Goal: Task Accomplishment & Management: Complete application form

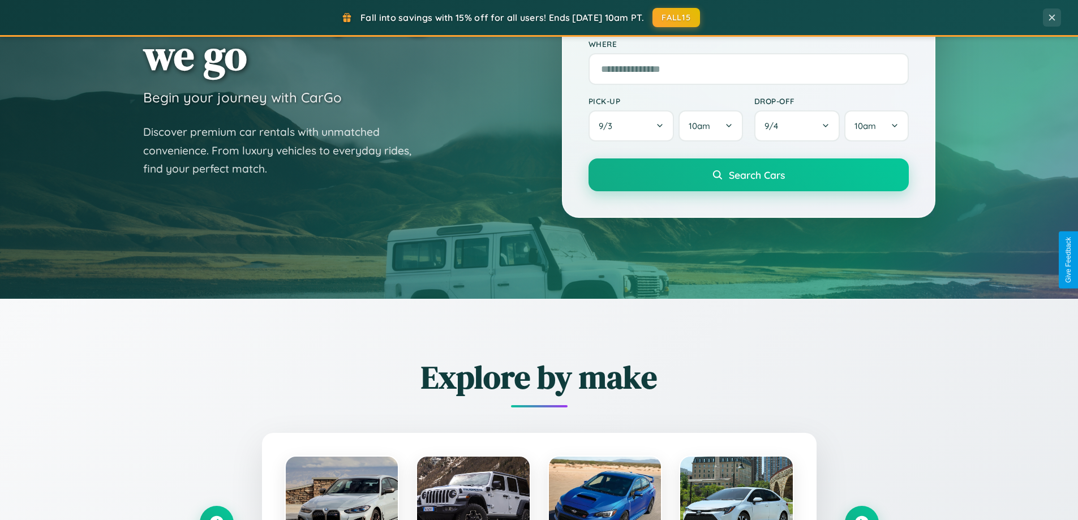
scroll to position [488, 0]
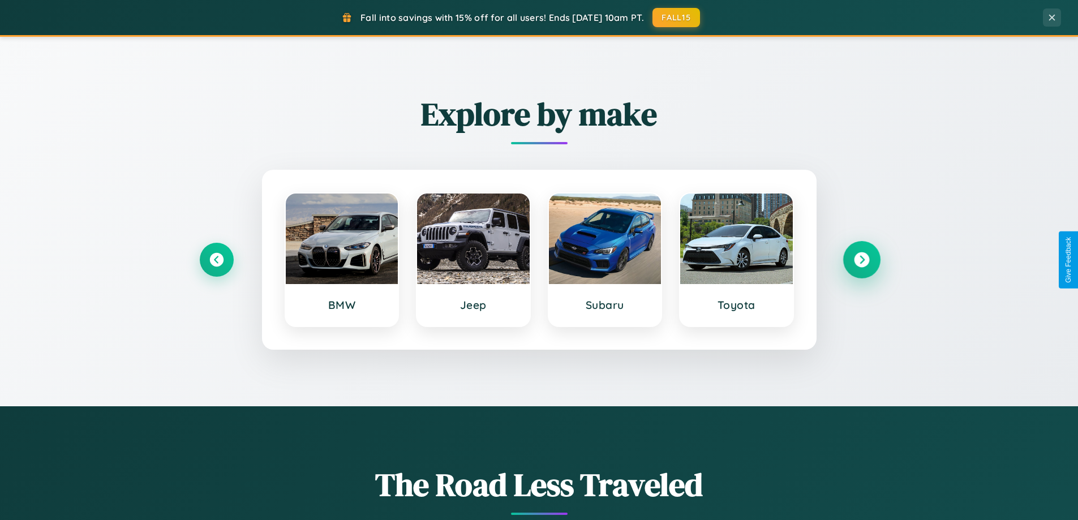
click at [862, 260] on icon at bounding box center [861, 259] width 15 height 15
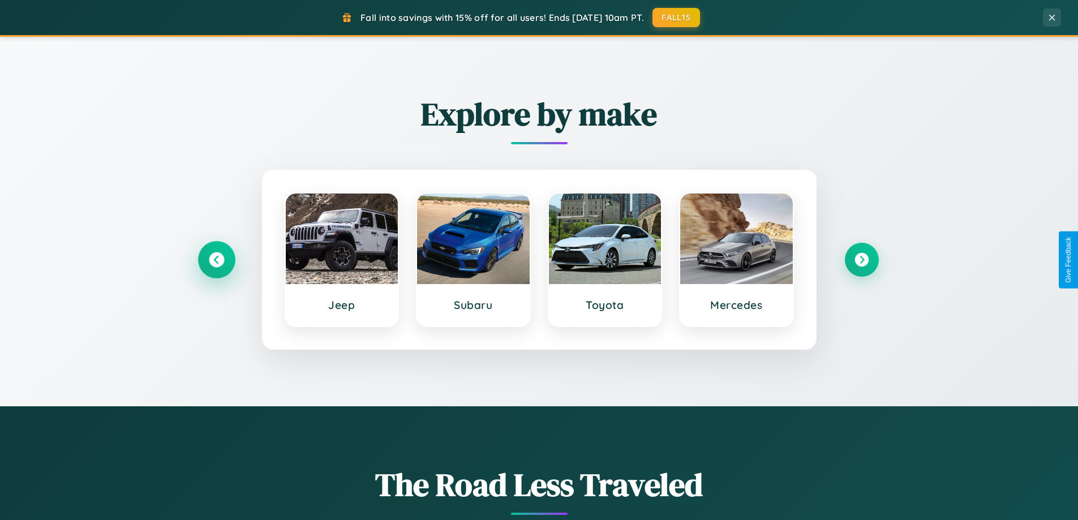
click at [216, 260] on icon at bounding box center [216, 259] width 15 height 15
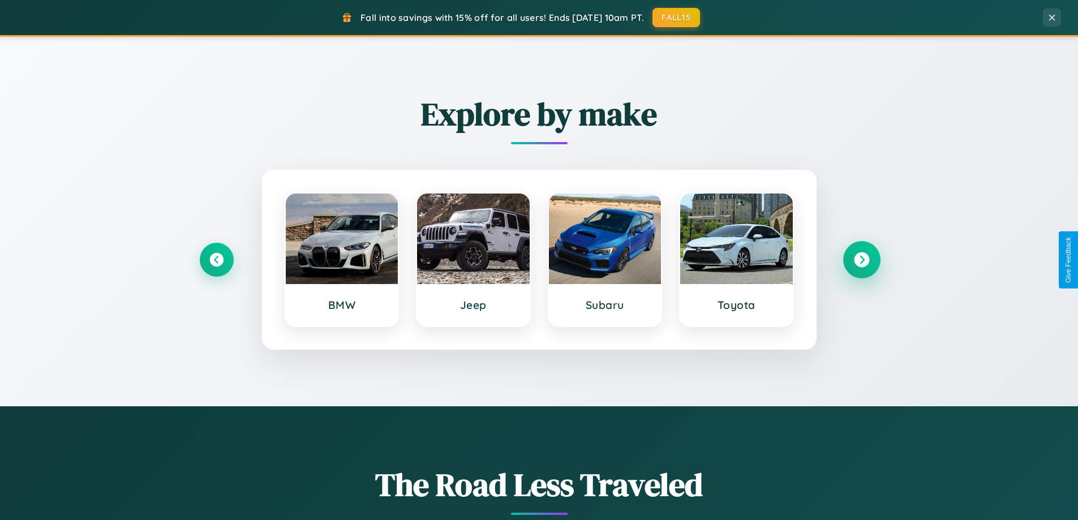
click at [862, 260] on icon at bounding box center [861, 259] width 15 height 15
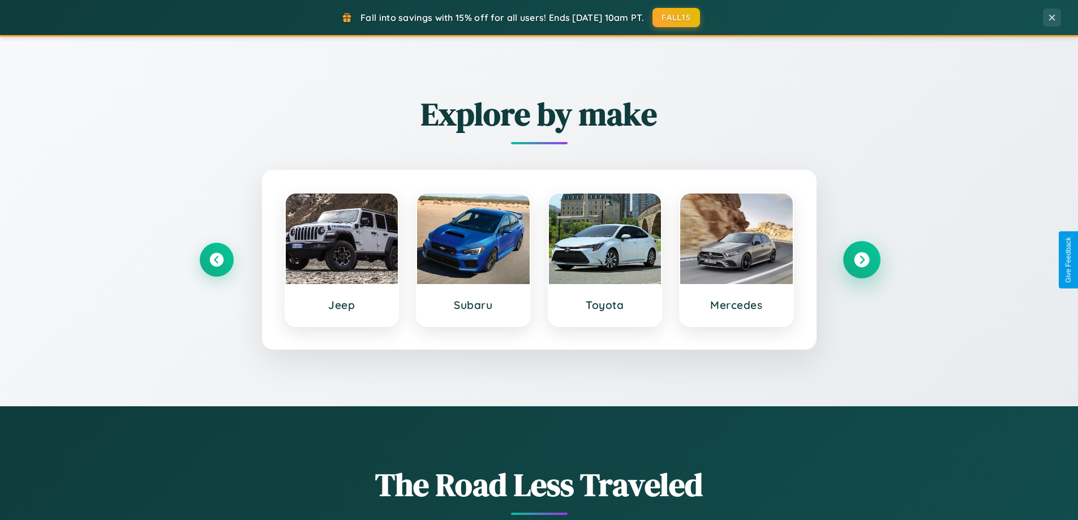
click at [862, 260] on icon at bounding box center [861, 259] width 15 height 15
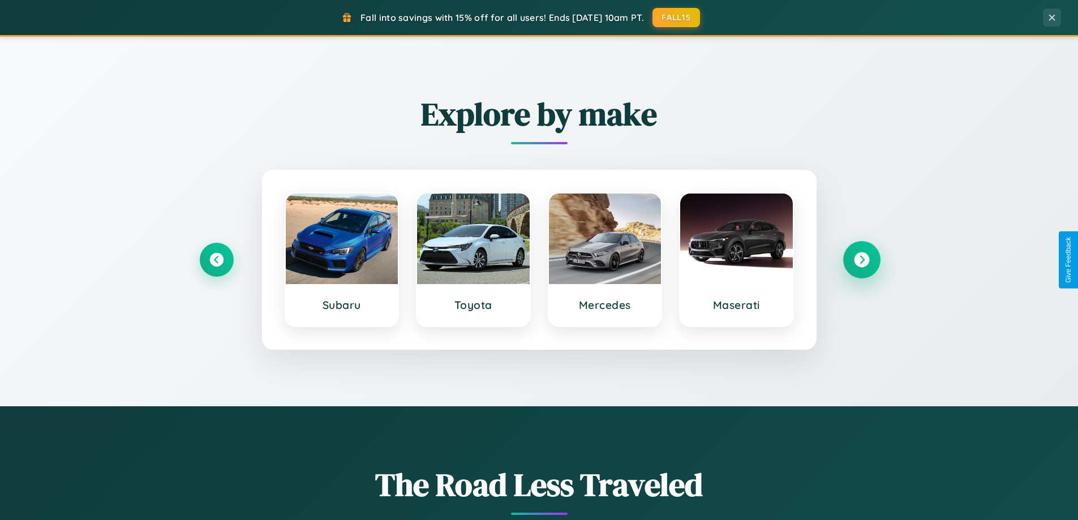
click at [862, 260] on icon at bounding box center [861, 259] width 15 height 15
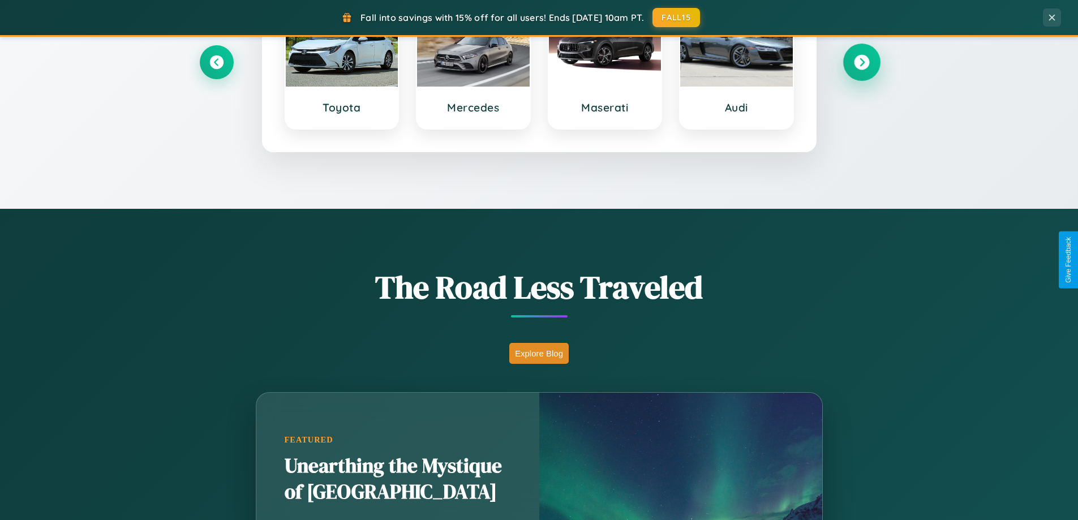
scroll to position [2178, 0]
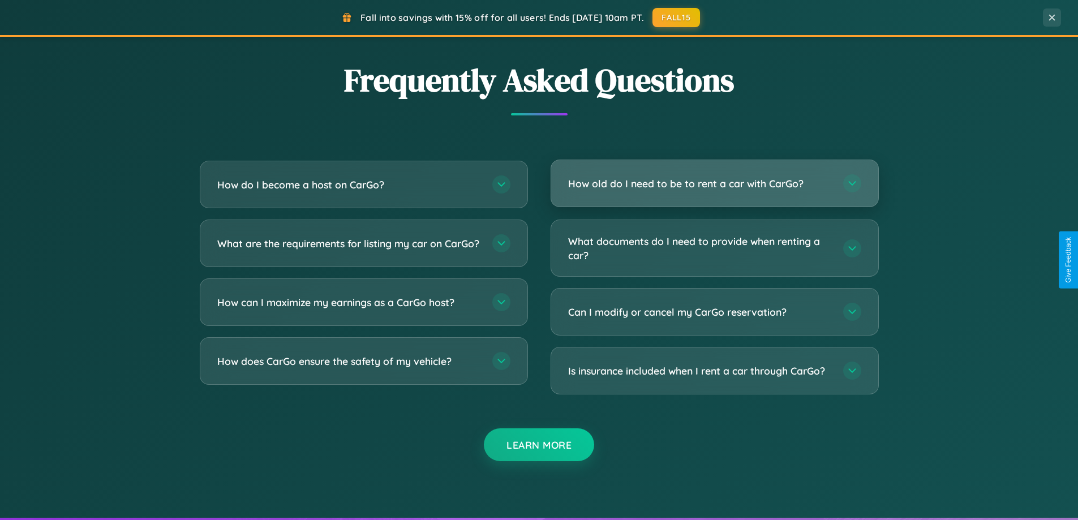
click at [714, 183] on h3 "How old do I need to be to rent a car with CarGo?" at bounding box center [700, 184] width 264 height 14
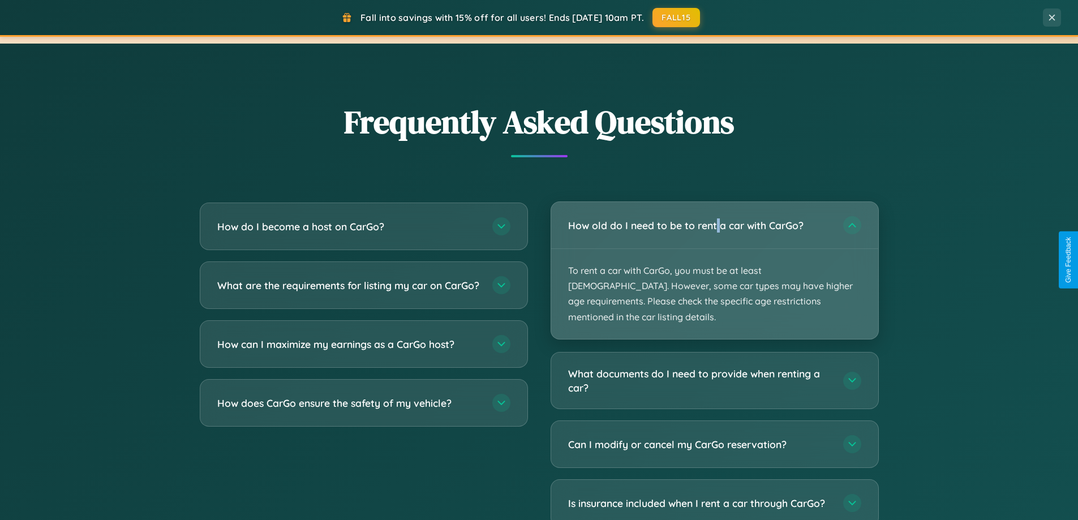
scroll to position [1819, 0]
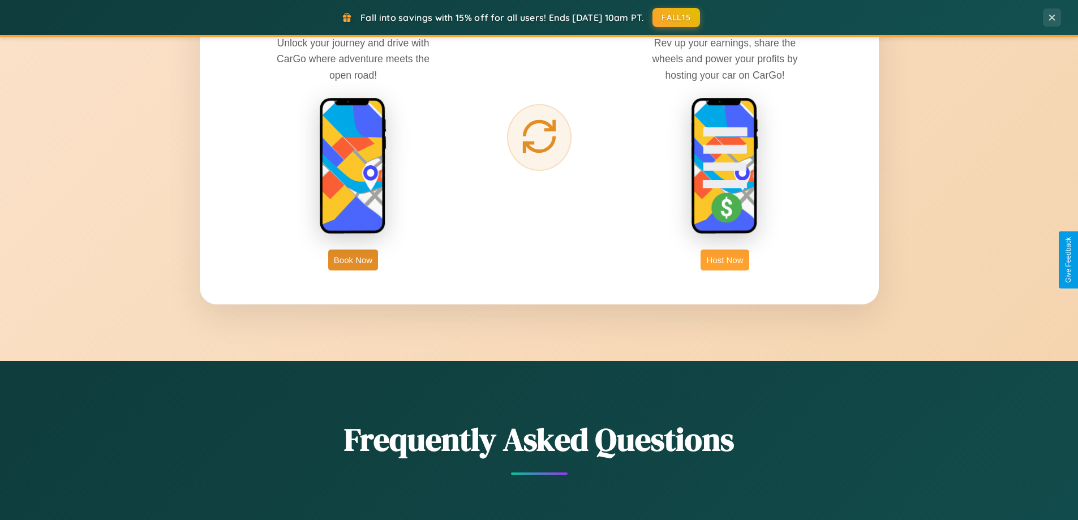
click at [725, 260] on button "Host Now" at bounding box center [725, 260] width 48 height 21
